Goal: Task Accomplishment & Management: Use online tool/utility

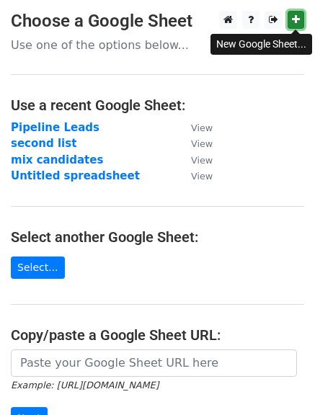
click at [300, 19] on link at bounding box center [295, 20] width 17 height 18
click at [294, 20] on icon at bounding box center [296, 19] width 8 height 10
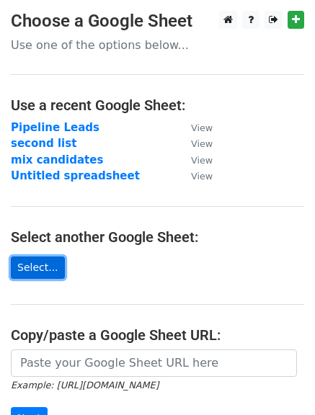
click at [34, 268] on link "Select..." at bounding box center [38, 267] width 54 height 22
click at [27, 269] on link "Select..." at bounding box center [38, 267] width 54 height 22
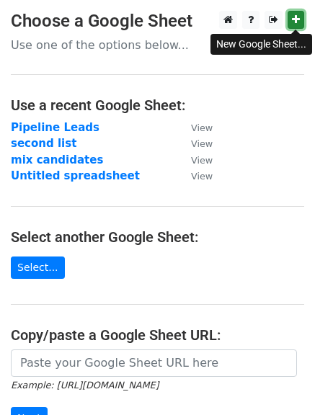
click at [299, 19] on icon at bounding box center [296, 19] width 8 height 10
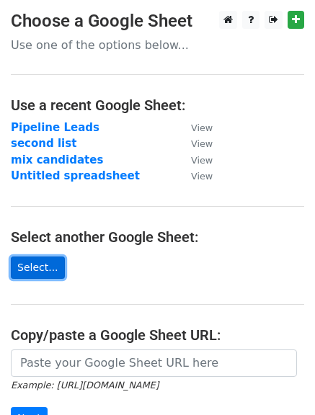
click at [42, 274] on link "Select..." at bounding box center [38, 267] width 54 height 22
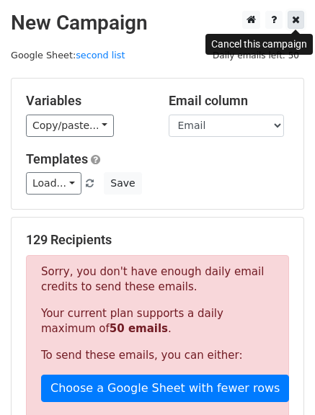
click at [296, 22] on icon at bounding box center [296, 19] width 8 height 10
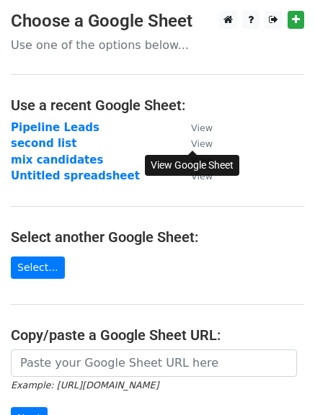
click at [206, 139] on small "View" at bounding box center [202, 143] width 22 height 11
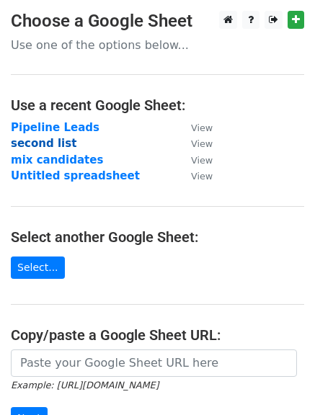
click at [55, 143] on strong "second list" at bounding box center [44, 143] width 66 height 13
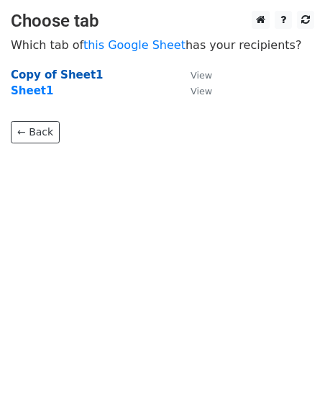
click at [82, 73] on strong "Copy of Sheet1" at bounding box center [57, 74] width 93 height 13
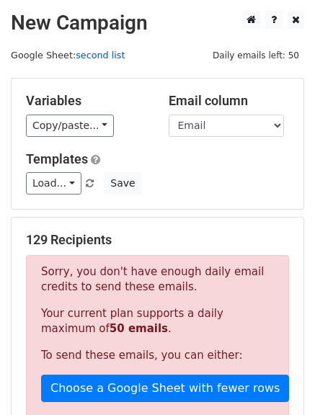
click at [104, 55] on link "second list" at bounding box center [100, 55] width 49 height 11
click at [98, 56] on link "second list" at bounding box center [100, 55] width 49 height 11
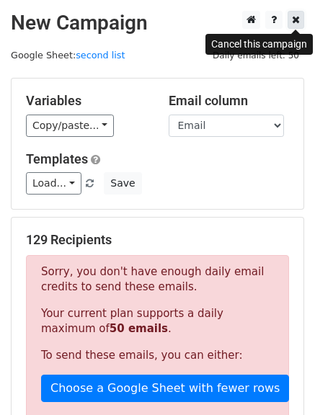
click at [297, 19] on icon at bounding box center [296, 19] width 8 height 10
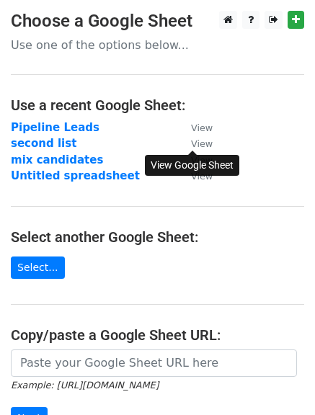
click at [206, 140] on small "View" at bounding box center [202, 143] width 22 height 11
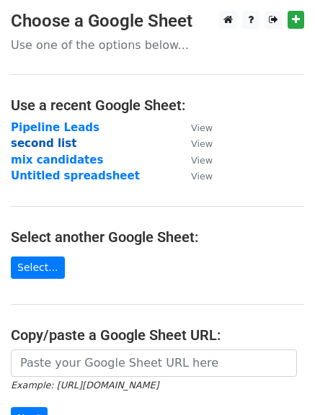
click at [45, 143] on strong "second list" at bounding box center [44, 143] width 66 height 13
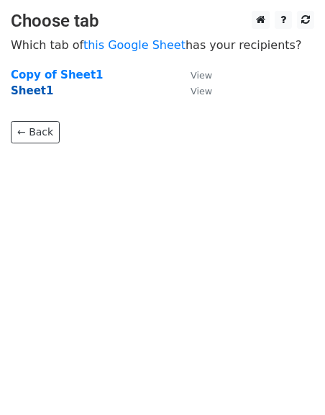
click at [33, 89] on strong "Sheet1" at bounding box center [32, 90] width 42 height 13
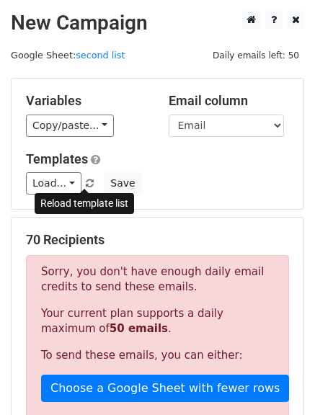
click at [86, 180] on span at bounding box center [90, 183] width 8 height 9
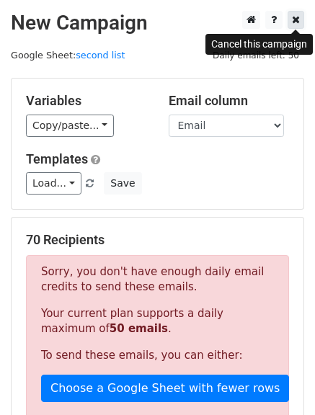
click at [297, 17] on icon at bounding box center [296, 19] width 8 height 10
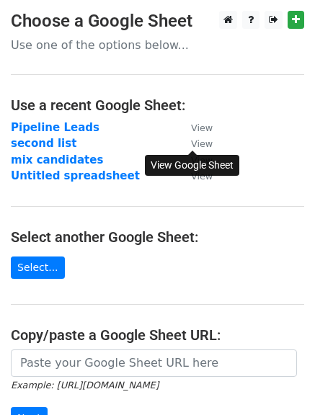
click at [202, 143] on small "View" at bounding box center [202, 143] width 22 height 11
click at [199, 143] on small "View" at bounding box center [202, 143] width 22 height 11
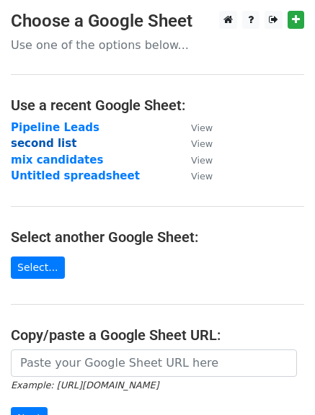
click at [37, 143] on strong "second list" at bounding box center [44, 143] width 66 height 13
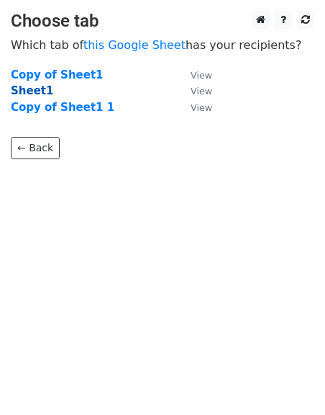
click at [37, 91] on strong "Sheet1" at bounding box center [32, 90] width 42 height 13
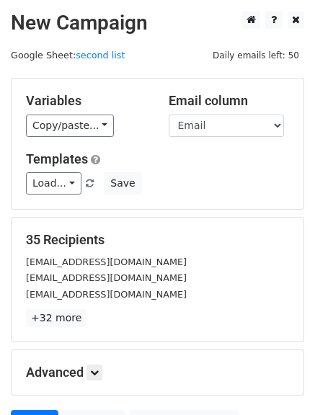
scroll to position [145, 0]
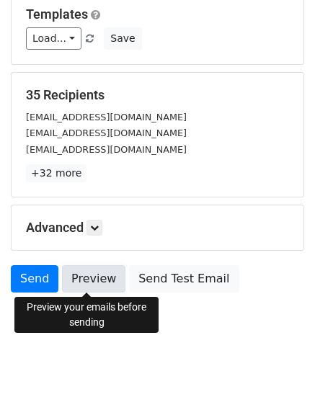
click at [87, 286] on link "Preview" at bounding box center [93, 278] width 63 height 27
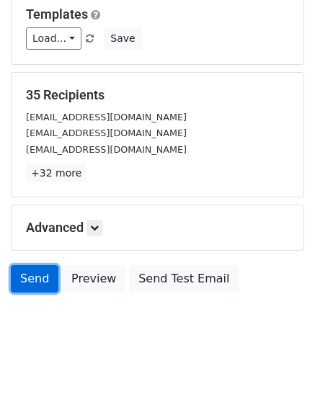
click at [37, 274] on link "Send" at bounding box center [35, 278] width 48 height 27
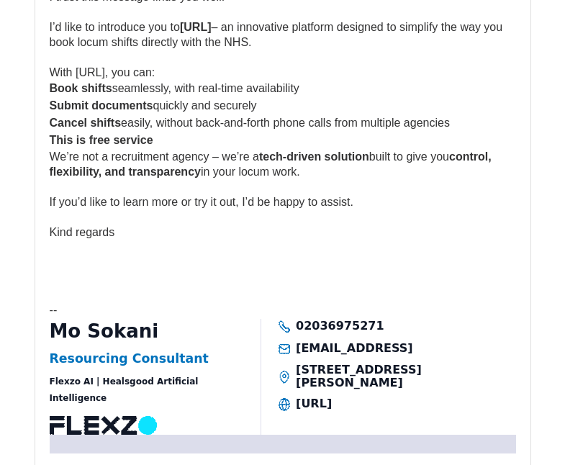
scroll to position [3630, 0]
